Goal: Task Accomplishment & Management: Use online tool/utility

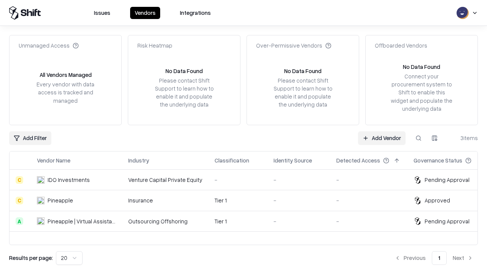
click at [382, 138] on link "Add Vendor" at bounding box center [382, 138] width 48 height 14
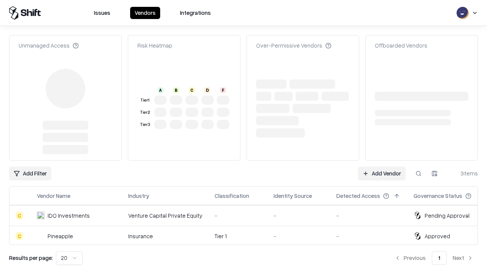
click at [382, 167] on link "Add Vendor" at bounding box center [382, 174] width 48 height 14
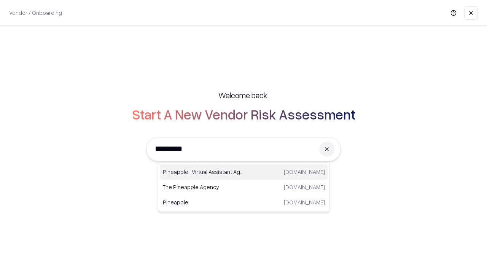
click at [244, 172] on div "Pineapple | Virtual Assistant Agency trypineapple.com" at bounding box center [244, 171] width 168 height 15
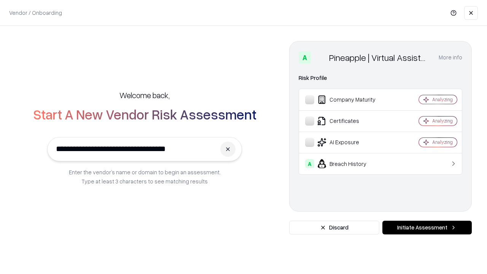
type input "**********"
click at [427, 228] on button "Initiate Assessment" at bounding box center [427, 228] width 89 height 14
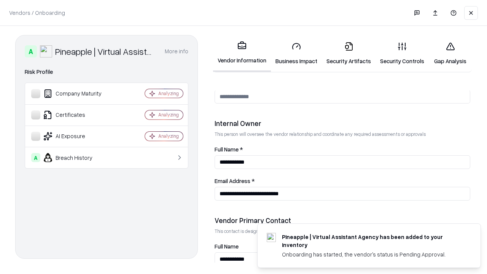
scroll to position [394, 0]
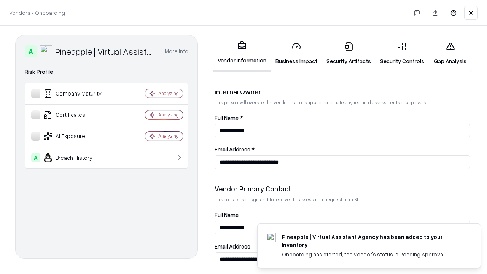
click at [450, 53] on link "Gap Analysis" at bounding box center [450, 53] width 43 height 35
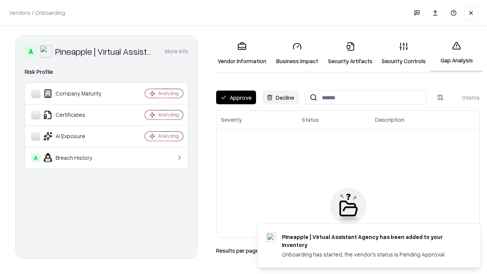
click at [236, 97] on button "Approve" at bounding box center [236, 98] width 40 height 14
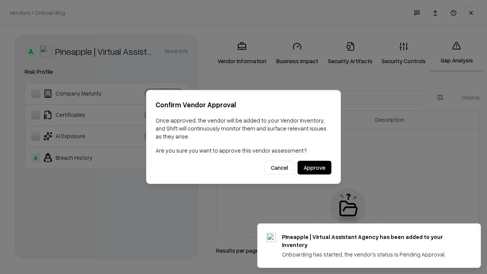
click at [315, 168] on button "Approve" at bounding box center [315, 168] width 34 height 14
